Goal: Information Seeking & Learning: Learn about a topic

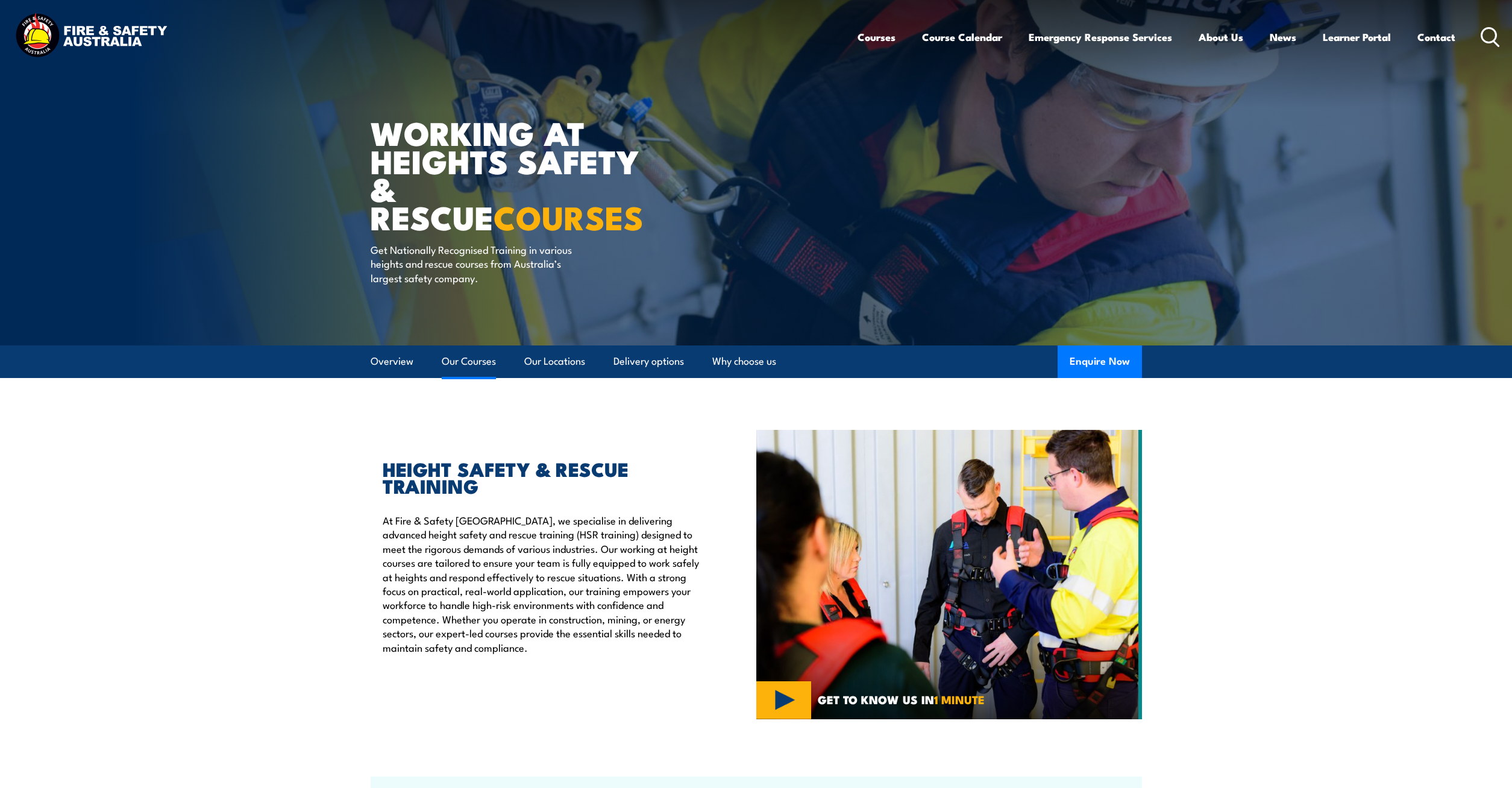
click at [463, 367] on link "Our Courses" at bounding box center [468, 362] width 54 height 32
click at [549, 366] on link "Our Locations" at bounding box center [555, 362] width 61 height 32
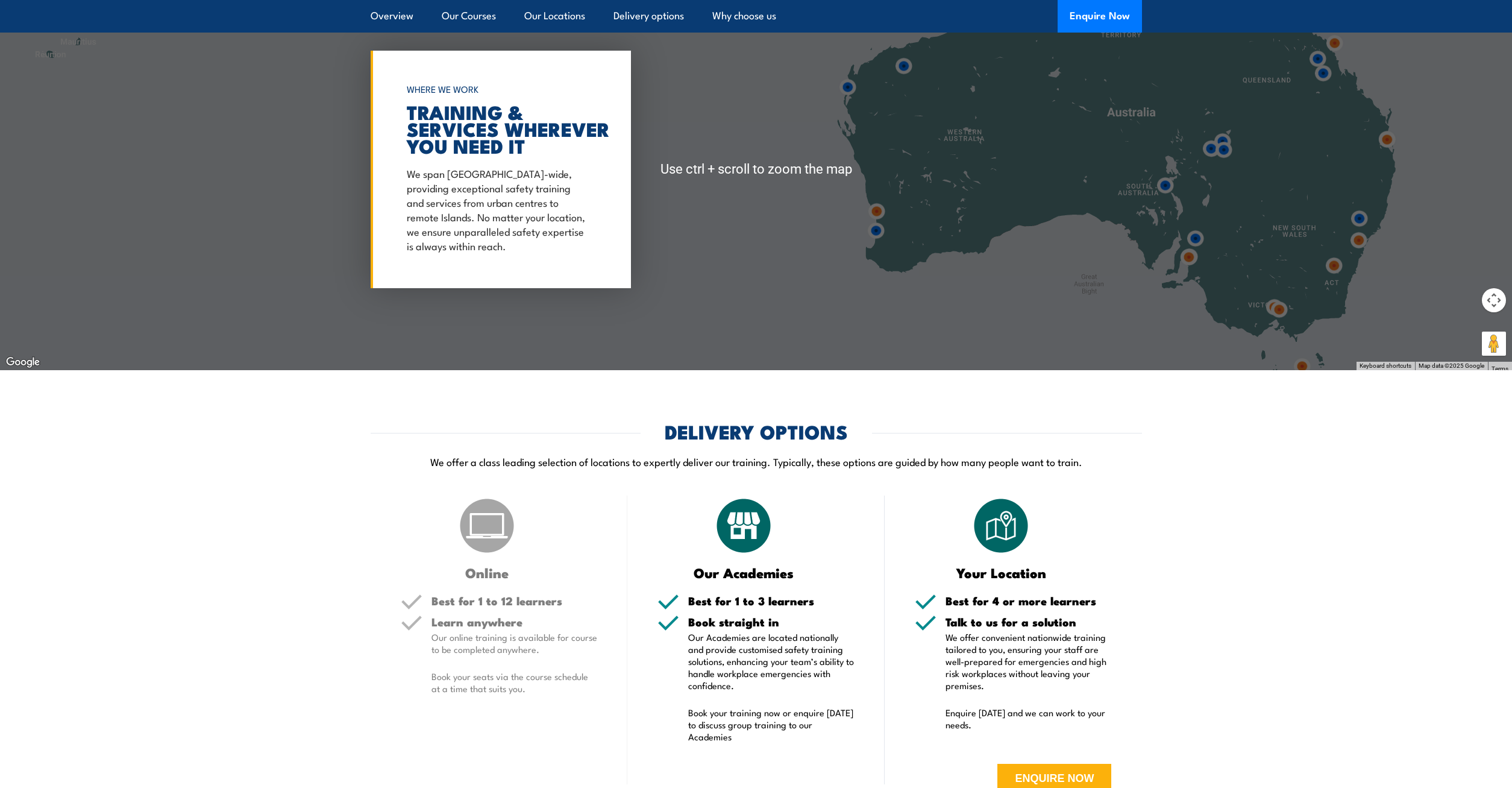
scroll to position [1884, 0]
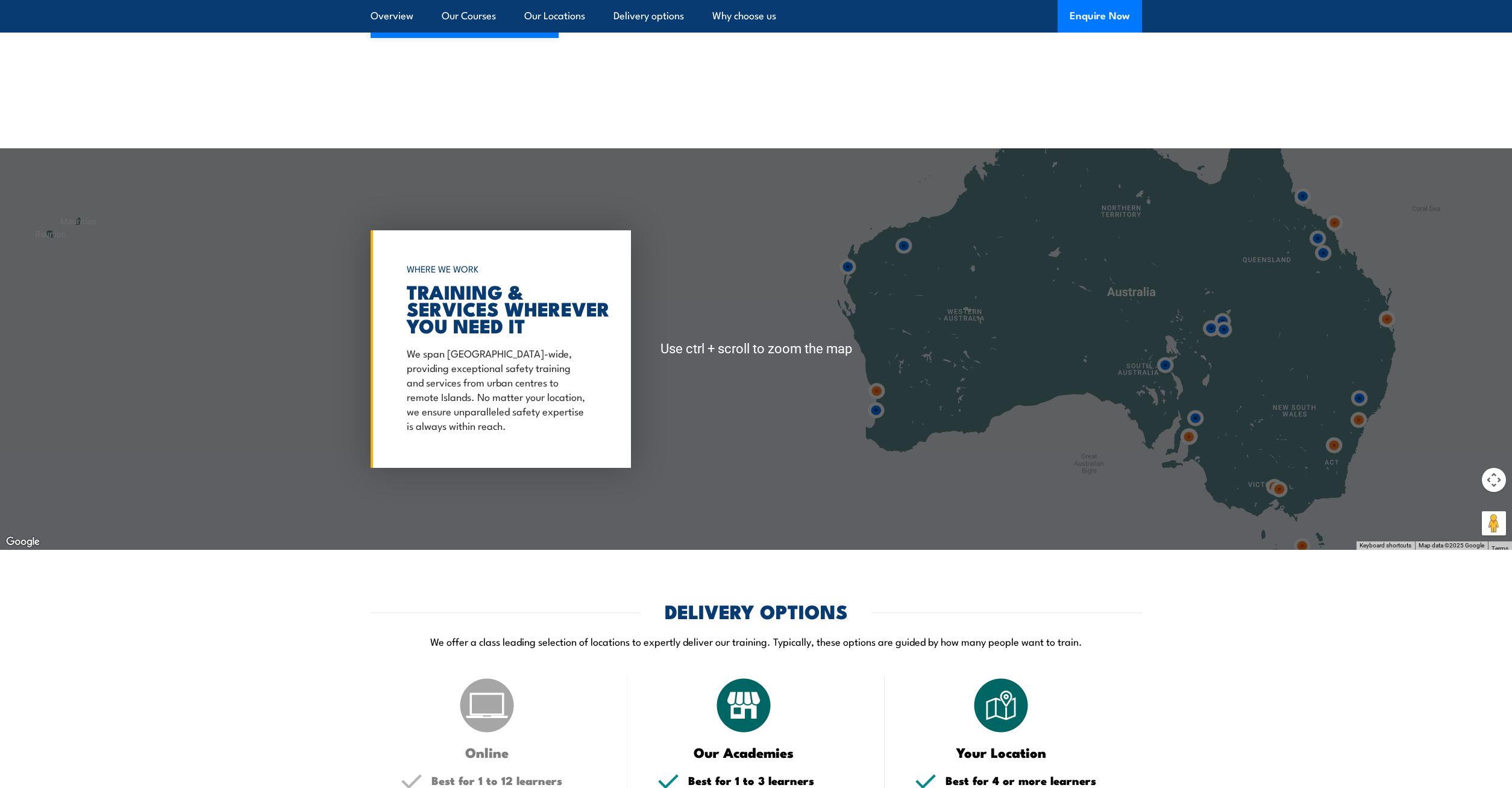
click at [1231, 268] on div at bounding box center [756, 349] width 1512 height 402
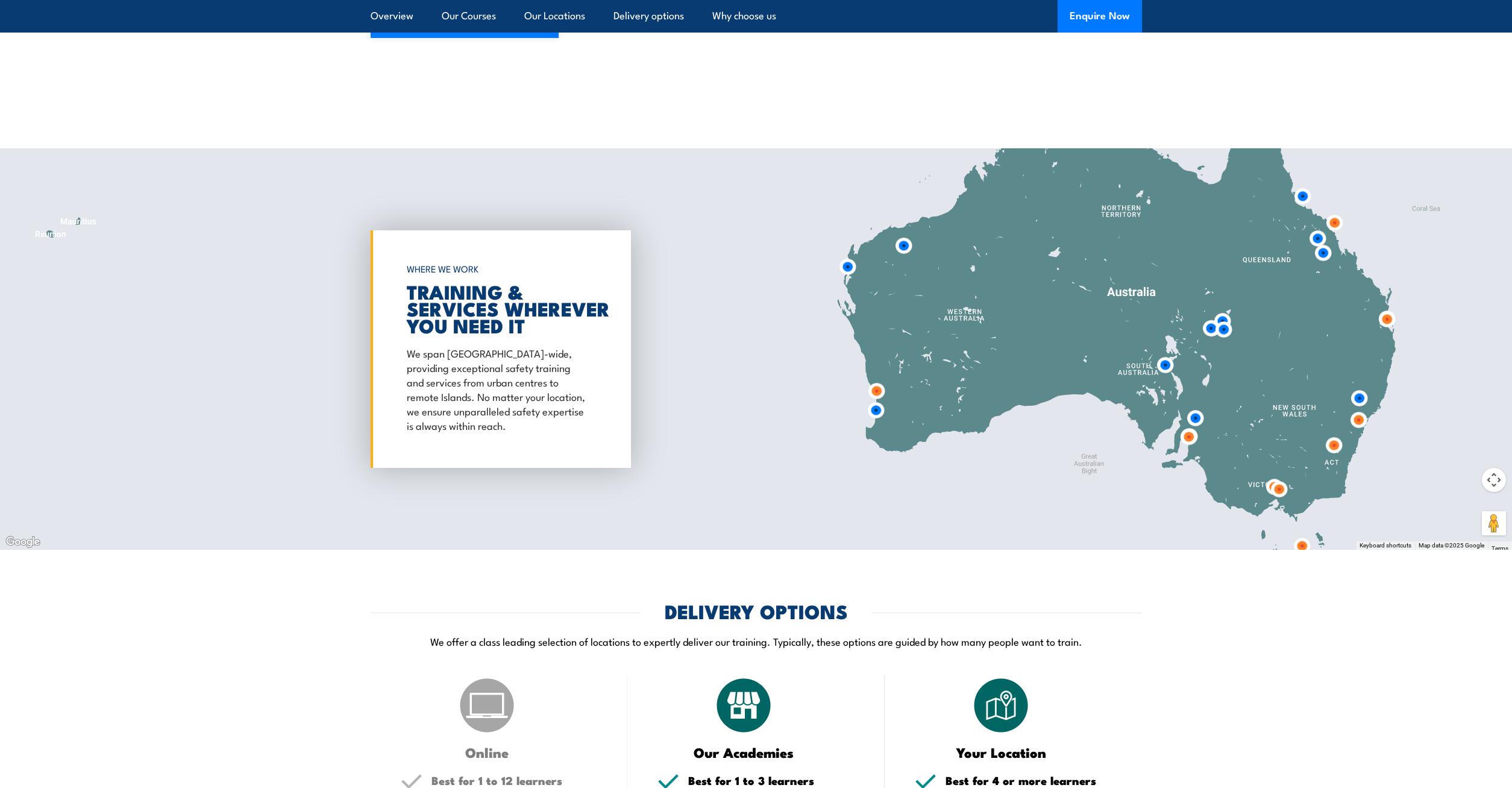
click at [1187, 425] on img at bounding box center [1188, 437] width 32 height 32
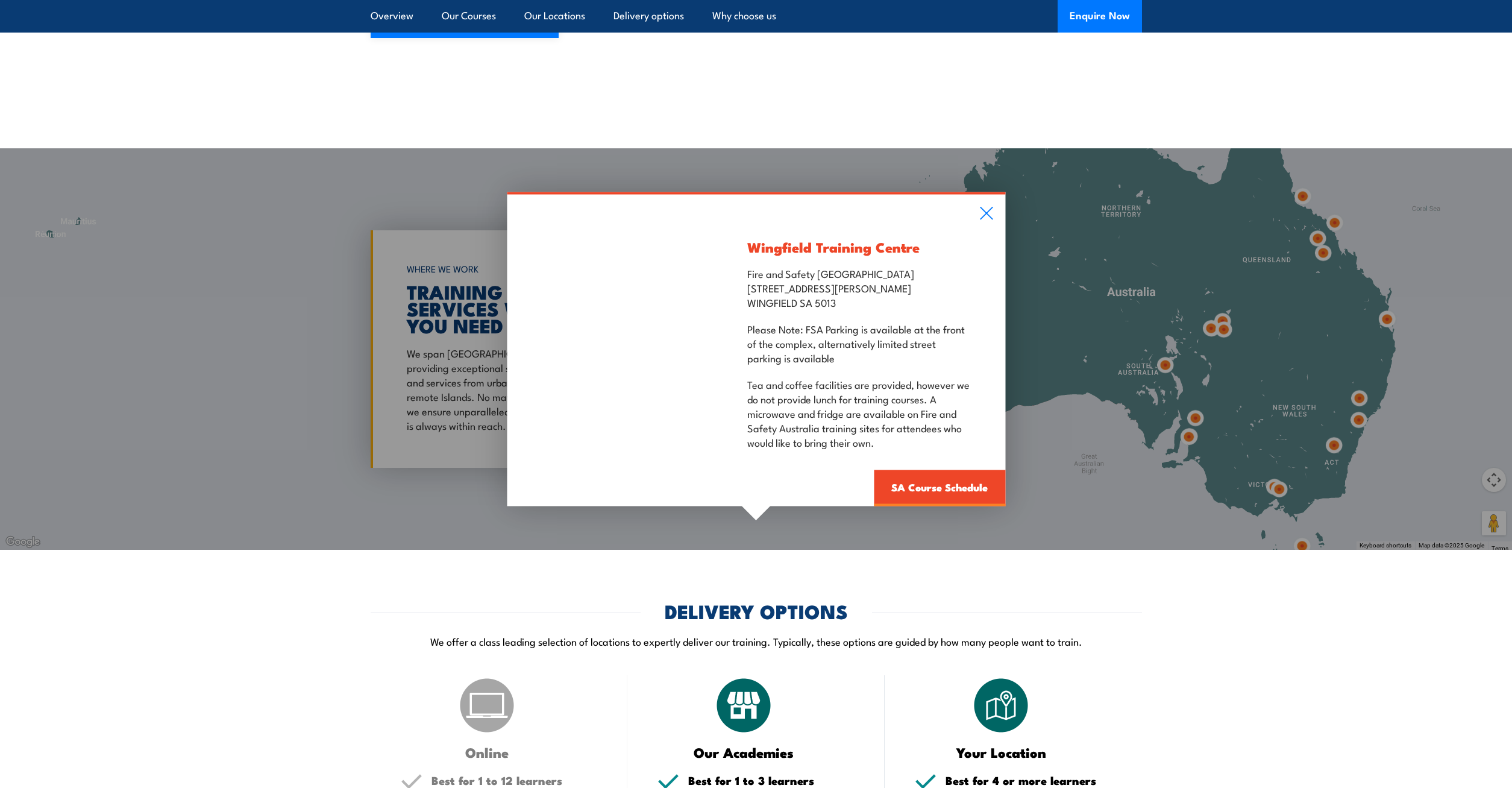
click at [1066, 482] on div "Wingfield Training Centre Fire and Safety Australia Unit 3, 259 Hanson Road WIN…" at bounding box center [756, 349] width 1512 height 402
click at [982, 206] on icon at bounding box center [986, 213] width 14 height 13
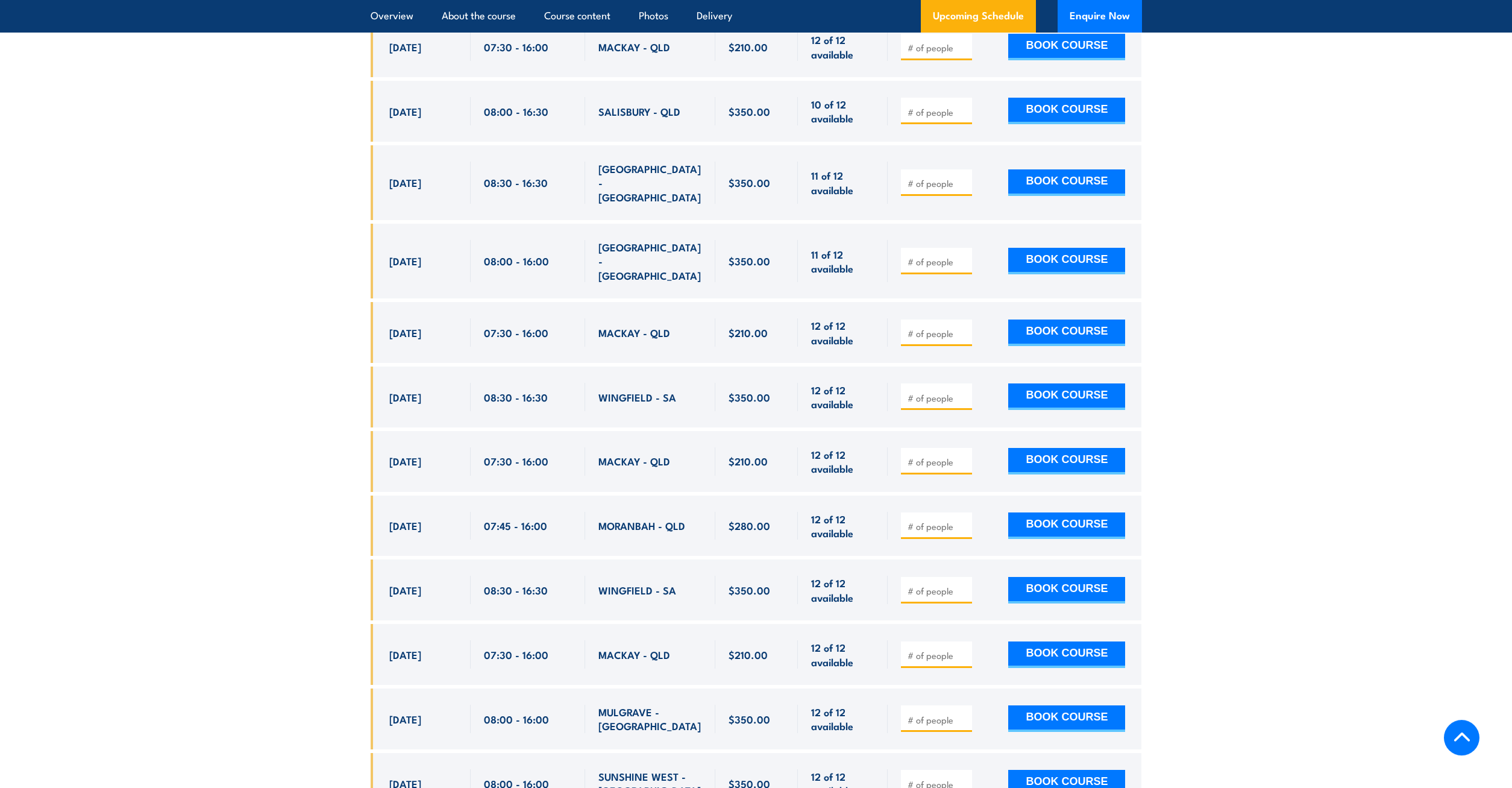
scroll to position [3566, 0]
